Goal: Obtain resource: Obtain resource

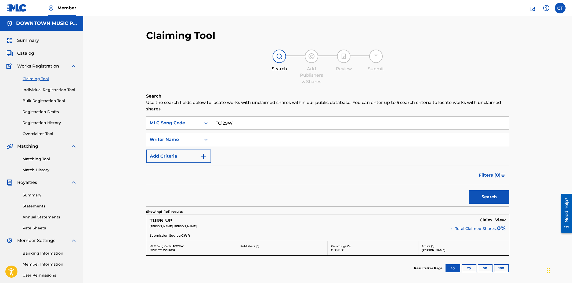
click at [33, 54] on span "Catalog" at bounding box center [25, 53] width 17 height 6
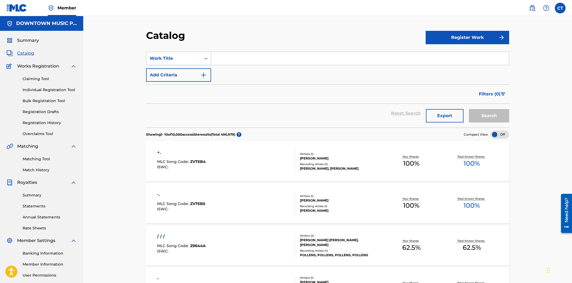
click at [198, 61] on div "Work Title" at bounding box center [174, 58] width 48 height 6
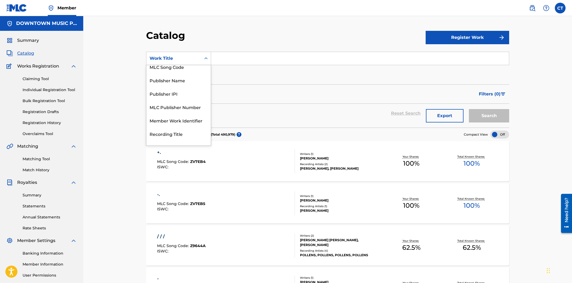
scroll to position [43, 0]
click at [187, 85] on div "Publisher Name" at bounding box center [178, 82] width 64 height 13
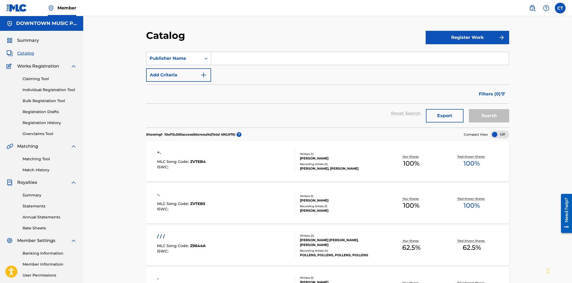
click at [239, 59] on input "Search Form" at bounding box center [360, 58] width 298 height 13
type input "DUETTI ANTHEMS"
click at [469, 109] on button "Search" at bounding box center [489, 115] width 40 height 13
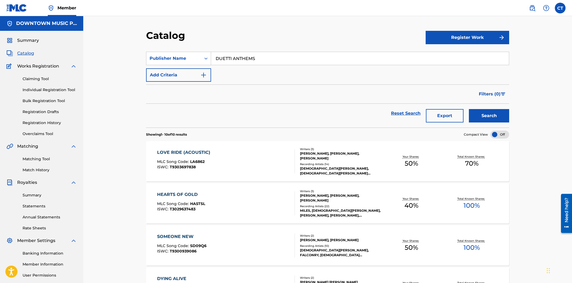
click at [250, 170] on div "LOVE RIDE (ACOUSTIC) MLC Song Code : LA6862 ISWC : T9303697838" at bounding box center [226, 162] width 138 height 24
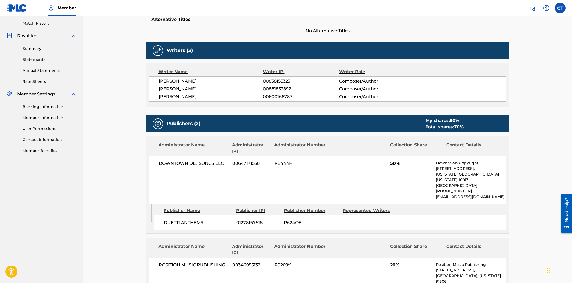
scroll to position [156, 0]
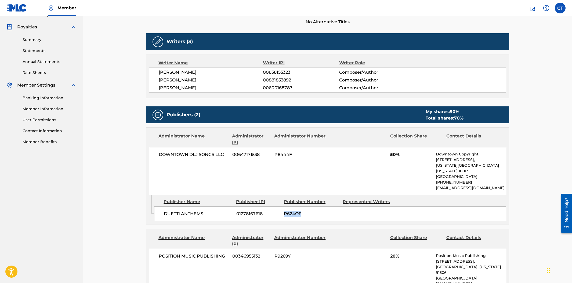
drag, startPoint x: 302, startPoint y: 209, endPoint x: 283, endPoint y: 208, distance: 19.6
click at [283, 208] on div "DUETTI ANTHEMS 01278167618 P624OF" at bounding box center [330, 214] width 352 height 15
copy span "P624OF"
drag, startPoint x: 294, startPoint y: 155, endPoint x: 275, endPoint y: 155, distance: 19.1
click at [275, 155] on span "P8444F" at bounding box center [300, 155] width 52 height 6
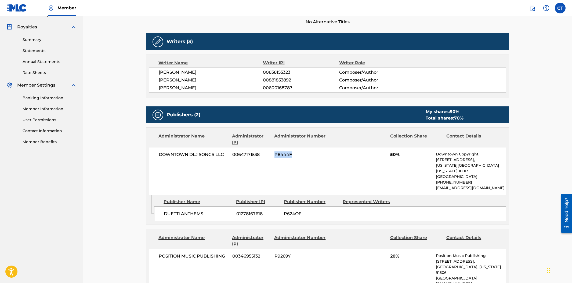
copy span "P8444F"
drag, startPoint x: 264, startPoint y: 212, endPoint x: 235, endPoint y: 211, distance: 29.0
click at [235, 211] on div "DUETTI ANTHEMS 01278167618 P624OF" at bounding box center [330, 214] width 352 height 15
copy span "01278167618"
drag, startPoint x: 262, startPoint y: 160, endPoint x: 232, endPoint y: 156, distance: 29.7
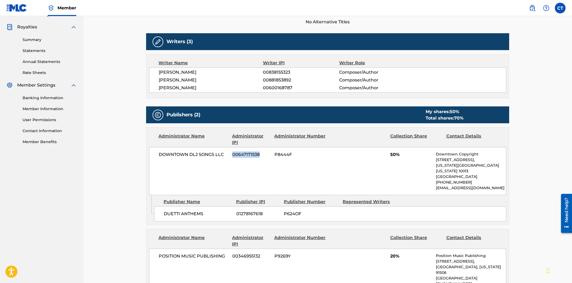
click at [232, 156] on div "DOWNTOWN DLJ SONGS LLC 00647171538 P8444F 50% Downtown Copyright 155 6th Ave, U…" at bounding box center [327, 171] width 357 height 48
copy span "00647171538"
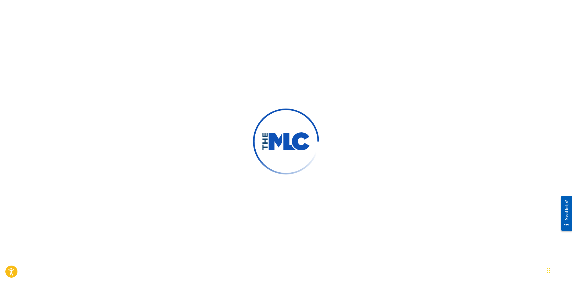
click at [469, 27] on div at bounding box center [286, 141] width 572 height 283
